Goal: Information Seeking & Learning: Learn about a topic

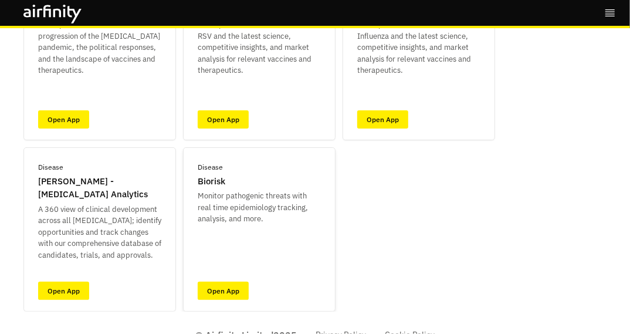
scroll to position [176, 0]
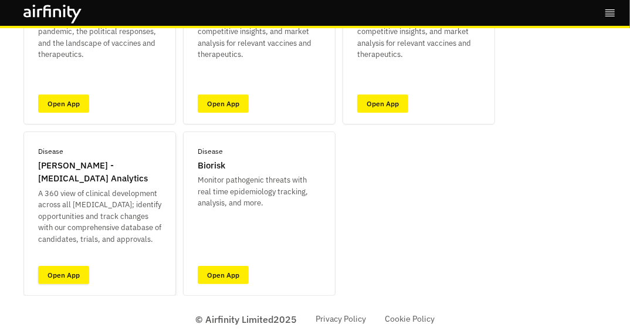
click at [63, 273] on link "Open App" at bounding box center [63, 275] width 51 height 18
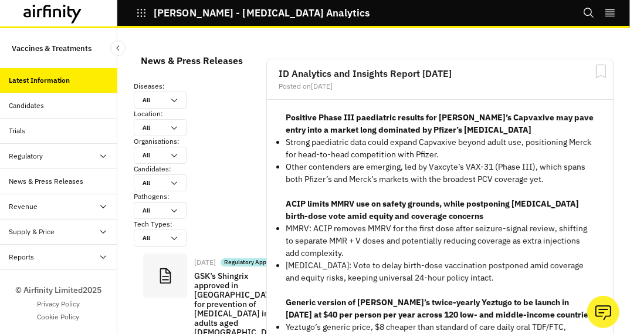
scroll to position [1165, 343]
click at [102, 156] on icon at bounding box center [103, 156] width 6 height 4
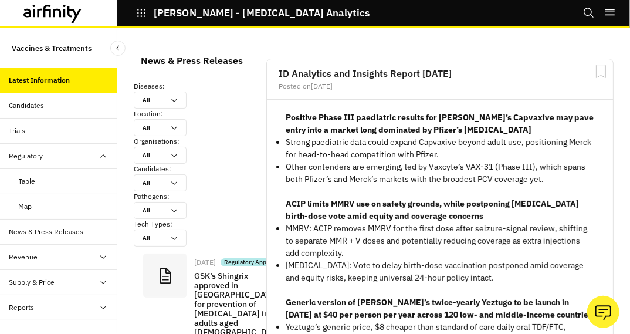
scroll to position [1471, 343]
click at [30, 179] on div "Table" at bounding box center [27, 181] width 17 height 11
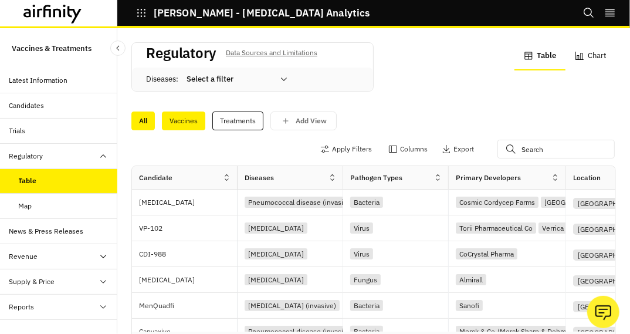
click at [178, 121] on div "Vaccines" at bounding box center [183, 120] width 43 height 19
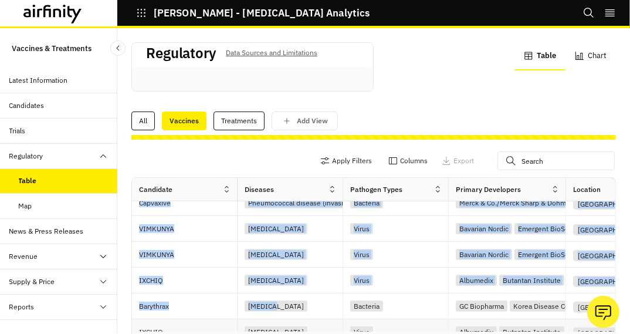
drag, startPoint x: 253, startPoint y: 319, endPoint x: 278, endPoint y: 315, distance: 25.0
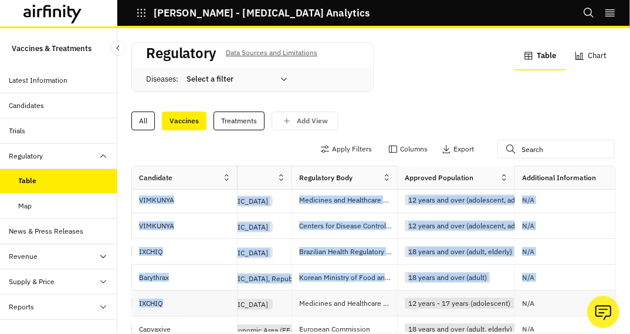
scroll to position [260, 392]
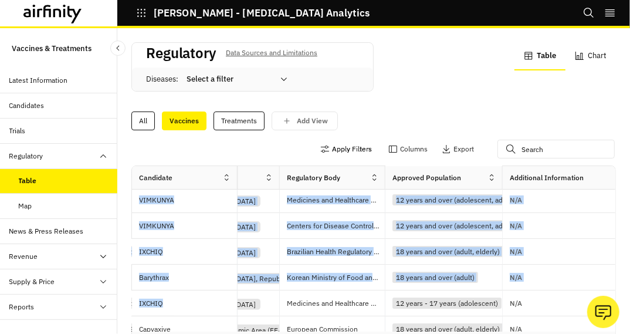
click at [324, 149] on button "Apply Filters" at bounding box center [346, 149] width 52 height 19
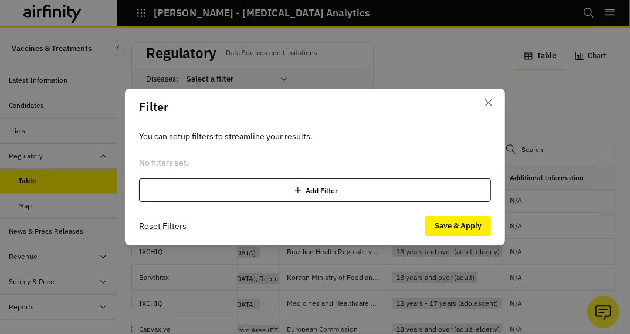
click at [309, 189] on div "Add Filter" at bounding box center [315, 189] width 352 height 23
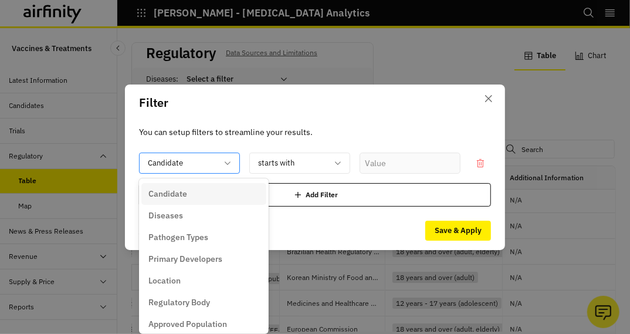
click at [230, 160] on icon at bounding box center [227, 162] width 9 height 9
click at [175, 216] on p "Diseases" at bounding box center [165, 215] width 35 height 12
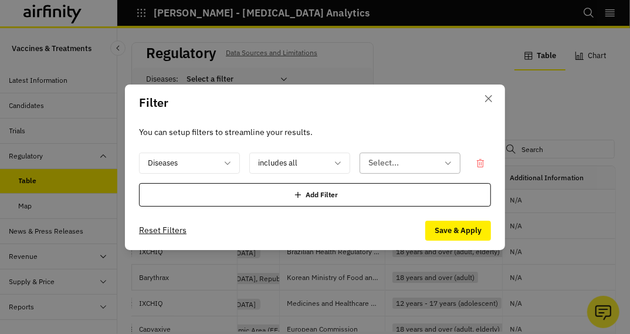
click at [451, 161] on icon at bounding box center [447, 162] width 9 height 9
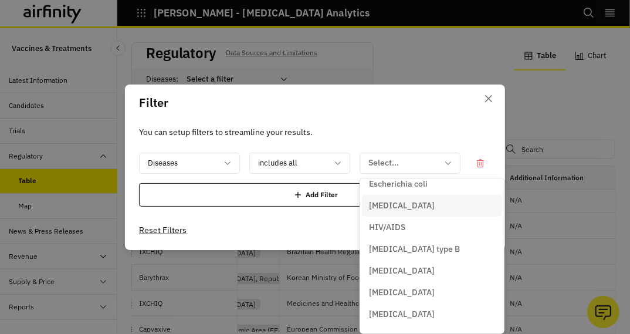
scroll to position [233, 0]
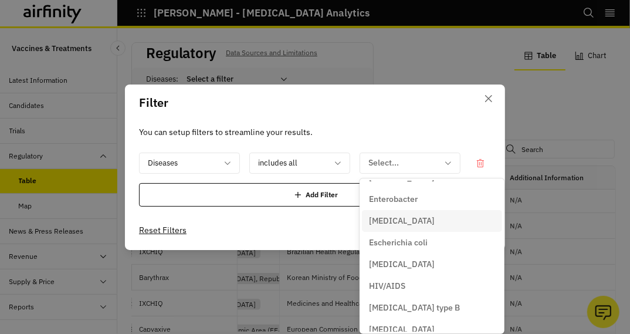
click at [405, 217] on p "[MEDICAL_DATA]" at bounding box center [402, 221] width 66 height 12
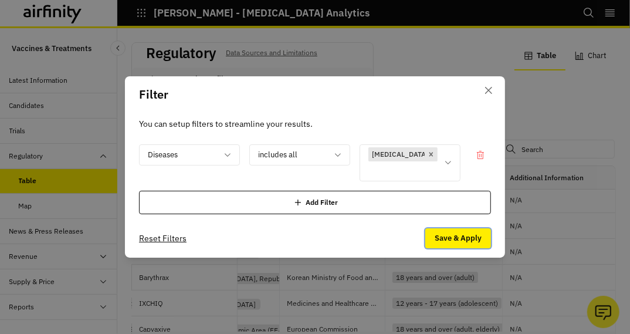
click at [448, 229] on button "Save & Apply" at bounding box center [458, 238] width 66 height 20
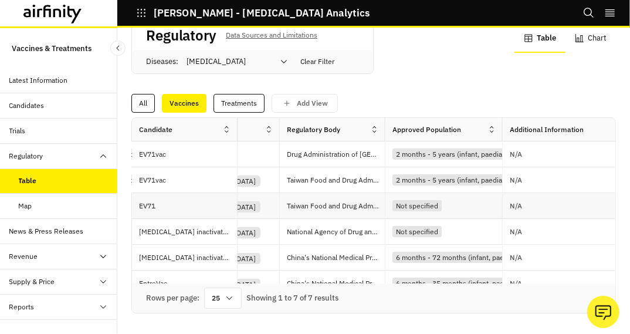
scroll to position [0, 0]
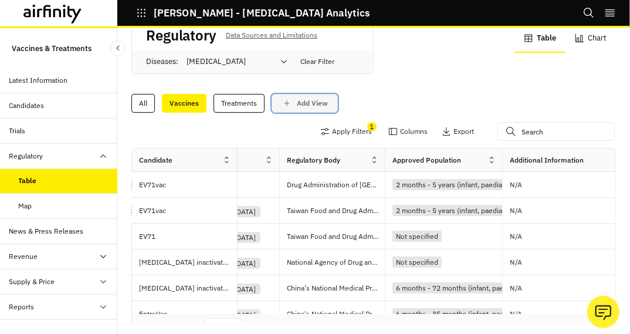
click at [285, 100] on icon "save changes" at bounding box center [287, 103] width 11 height 11
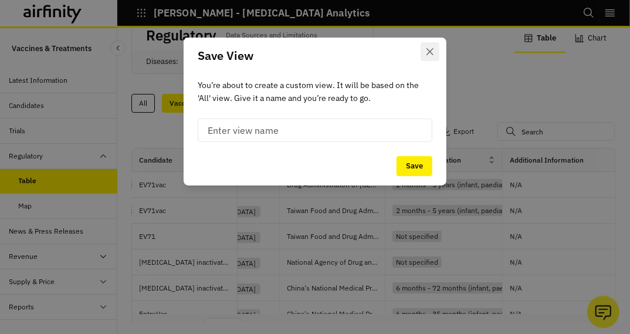
click at [423, 49] on button "Close" at bounding box center [430, 51] width 19 height 19
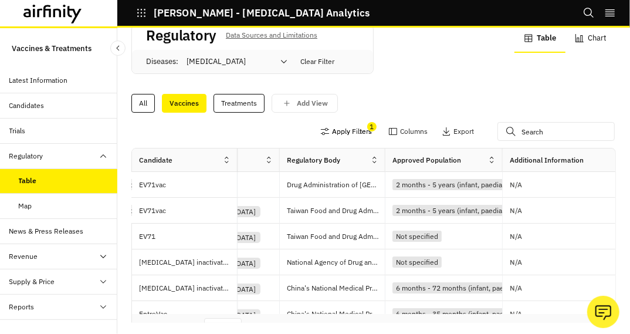
click at [344, 131] on button "Apply Filters" at bounding box center [346, 131] width 52 height 19
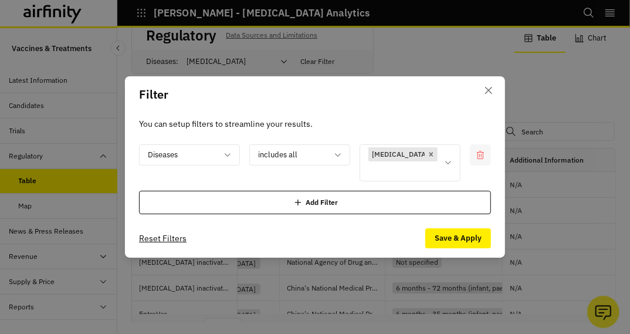
click at [482, 160] on icon at bounding box center [480, 154] width 9 height 9
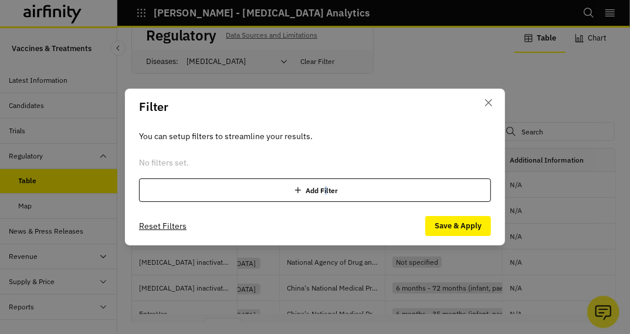
click at [326, 191] on div "Add Filter" at bounding box center [315, 189] width 352 height 23
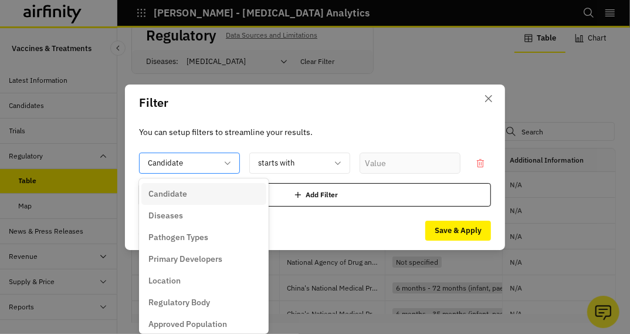
click at [226, 160] on icon at bounding box center [227, 162] width 9 height 9
click at [197, 215] on div "Diseases" at bounding box center [203, 215] width 111 height 12
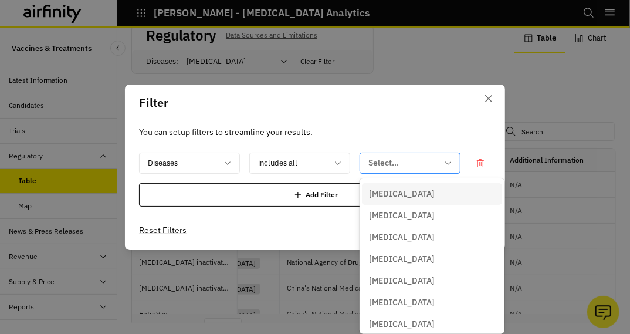
click at [448, 162] on icon at bounding box center [447, 162] width 9 height 9
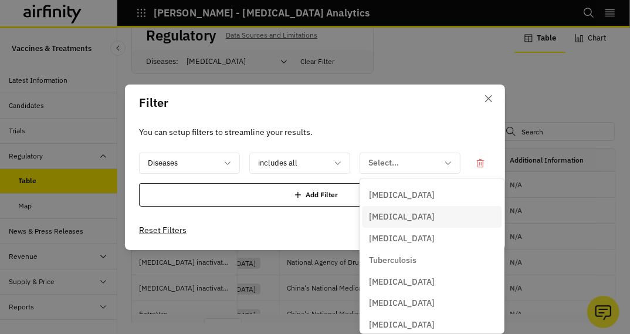
scroll to position [1047, 0]
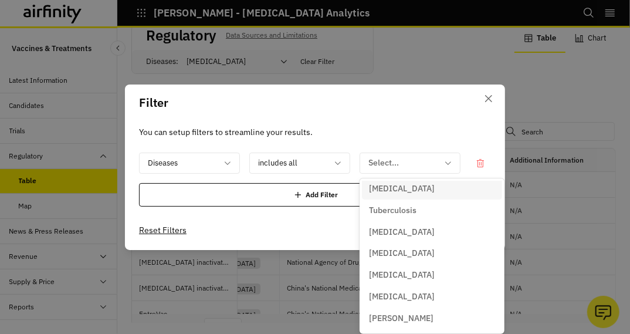
click at [425, 115] on header "Filter" at bounding box center [315, 102] width 380 height 36
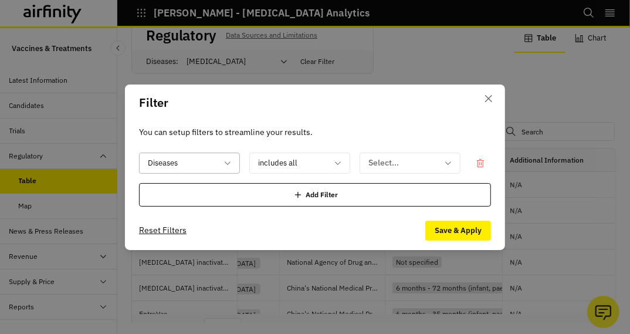
click at [231, 161] on icon at bounding box center [227, 162] width 9 height 9
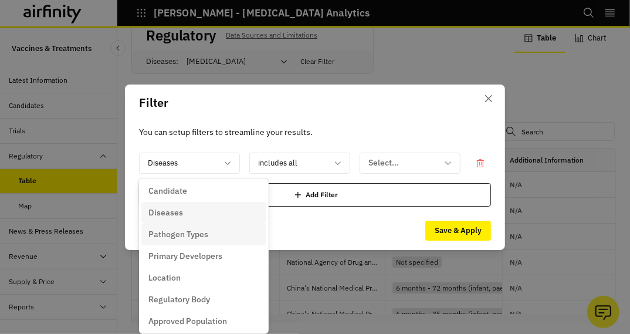
scroll to position [0, 0]
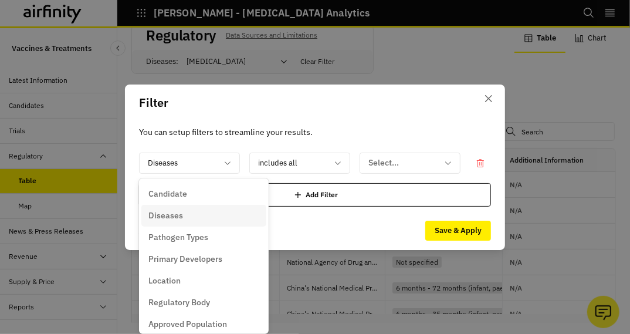
click at [168, 213] on p "Diseases" at bounding box center [165, 215] width 35 height 12
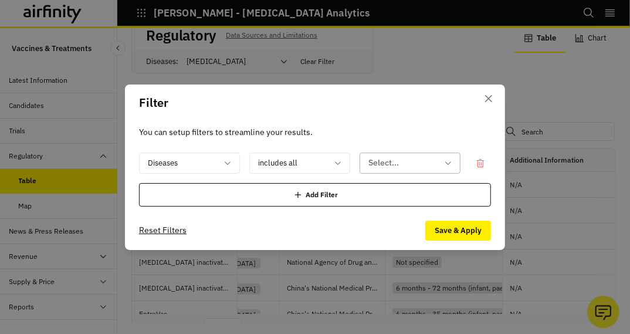
click at [431, 162] on div at bounding box center [402, 162] width 69 height 15
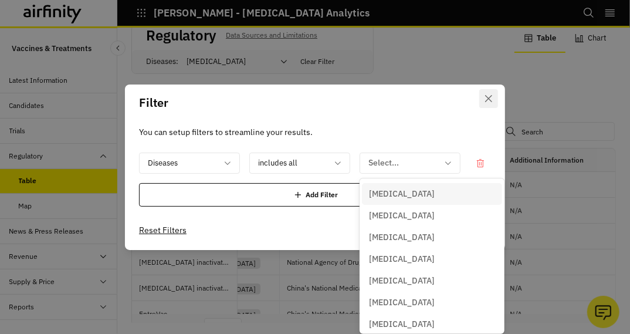
click at [490, 97] on icon "Close" at bounding box center [488, 97] width 7 height 7
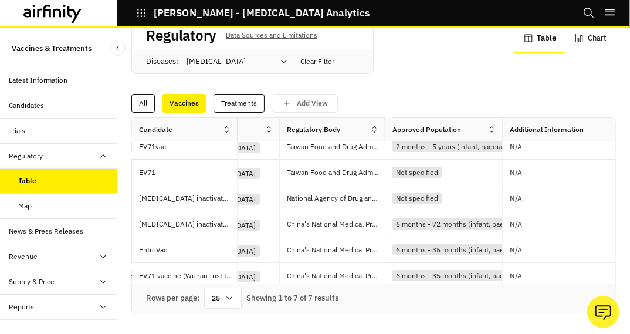
scroll to position [49, 392]
